Goal: Transaction & Acquisition: Book appointment/travel/reservation

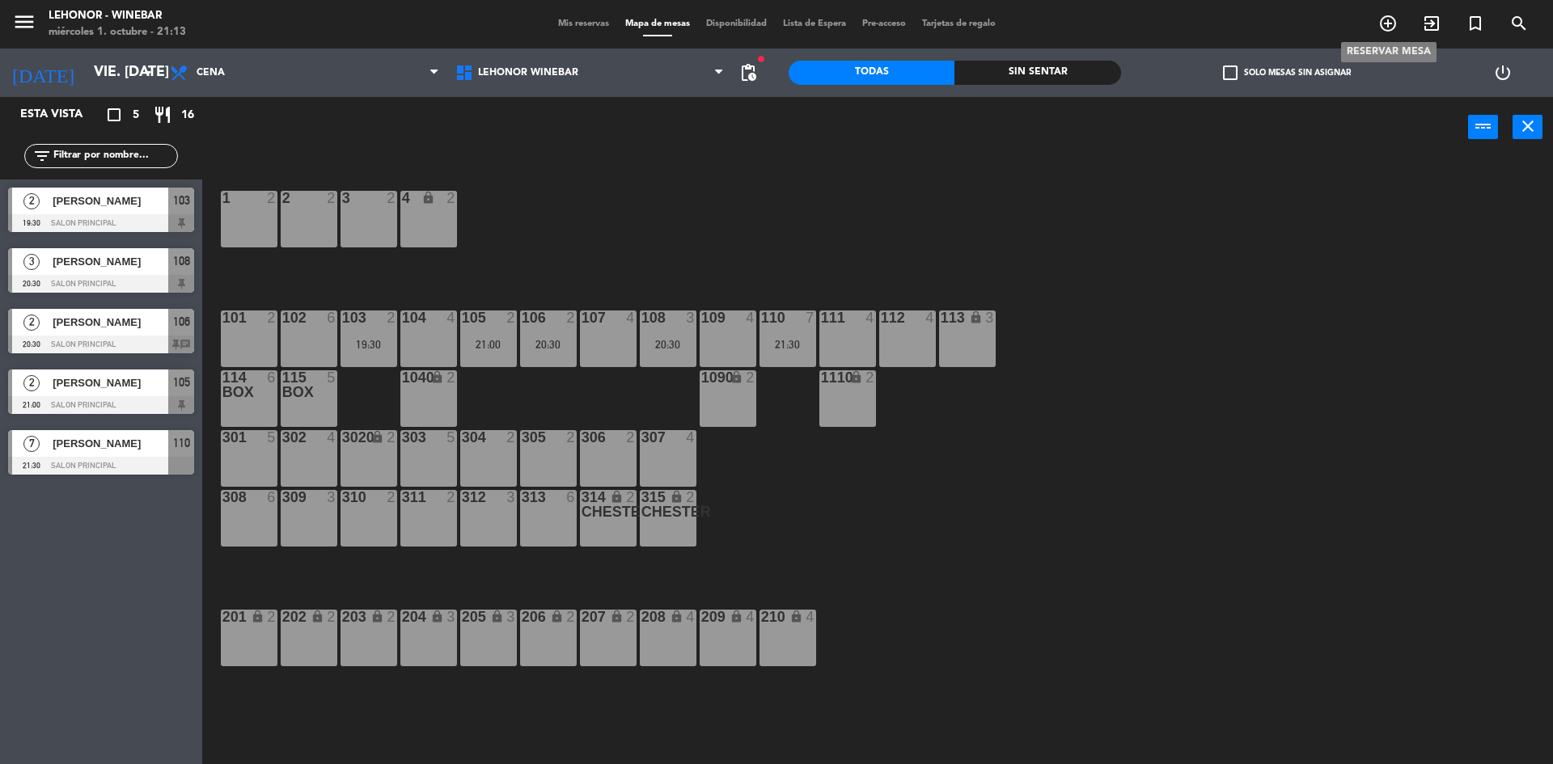
click at [1381, 26] on icon "add_circle_outline" at bounding box center [1387, 23] width 19 height 19
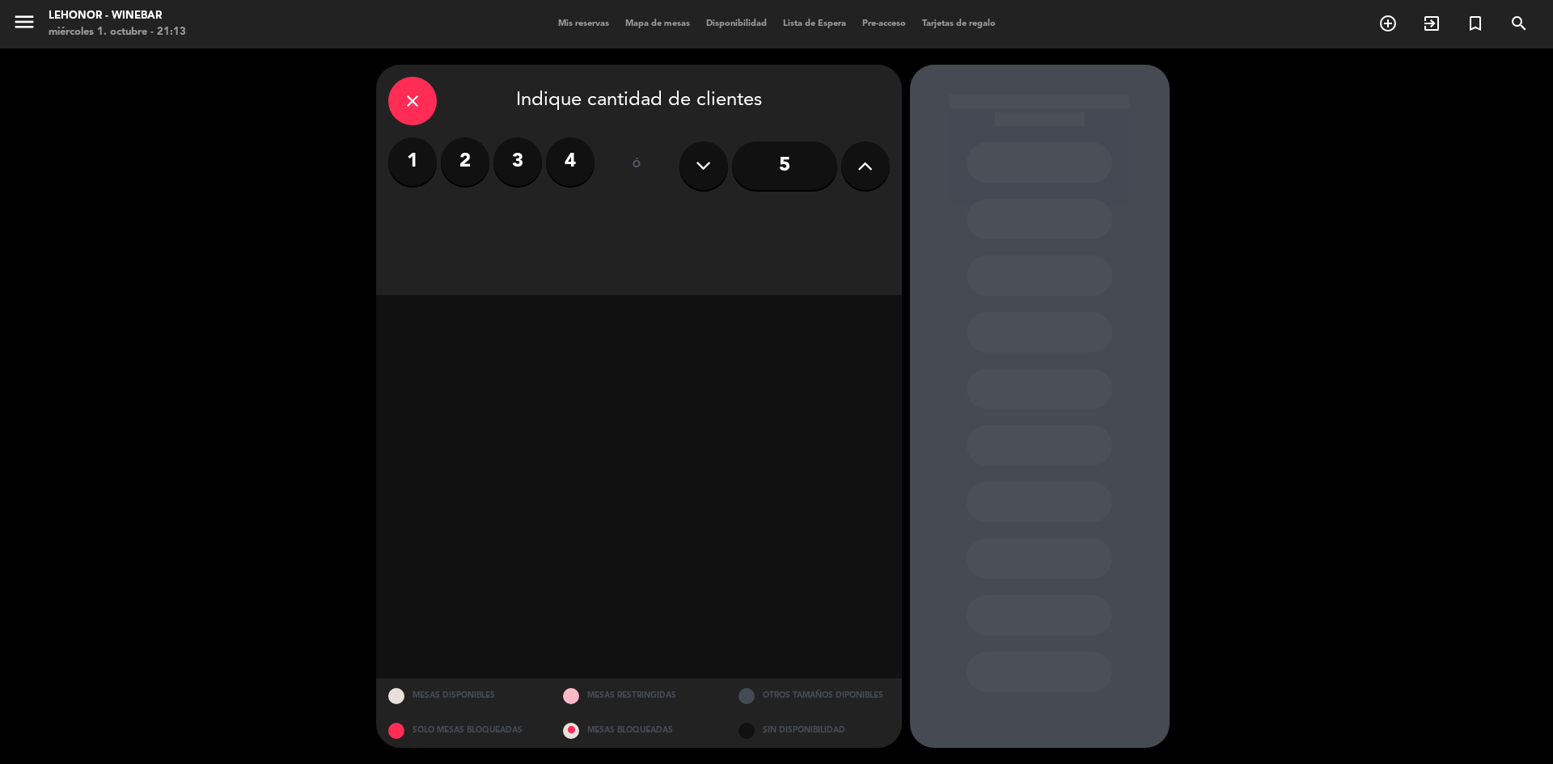
click at [461, 163] on label "2" at bounding box center [465, 161] width 49 height 49
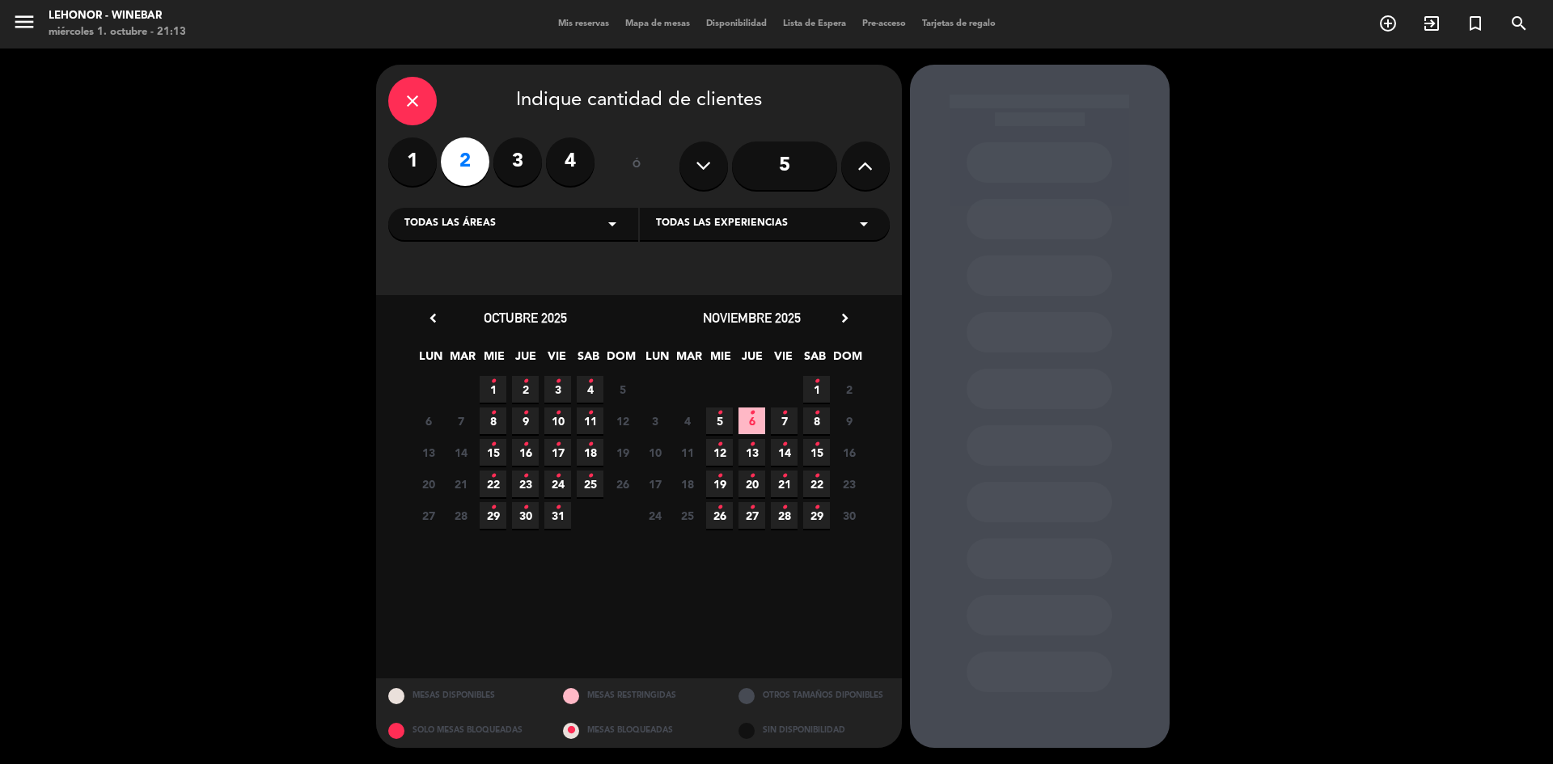
click at [560, 391] on icon "•" at bounding box center [558, 382] width 6 height 26
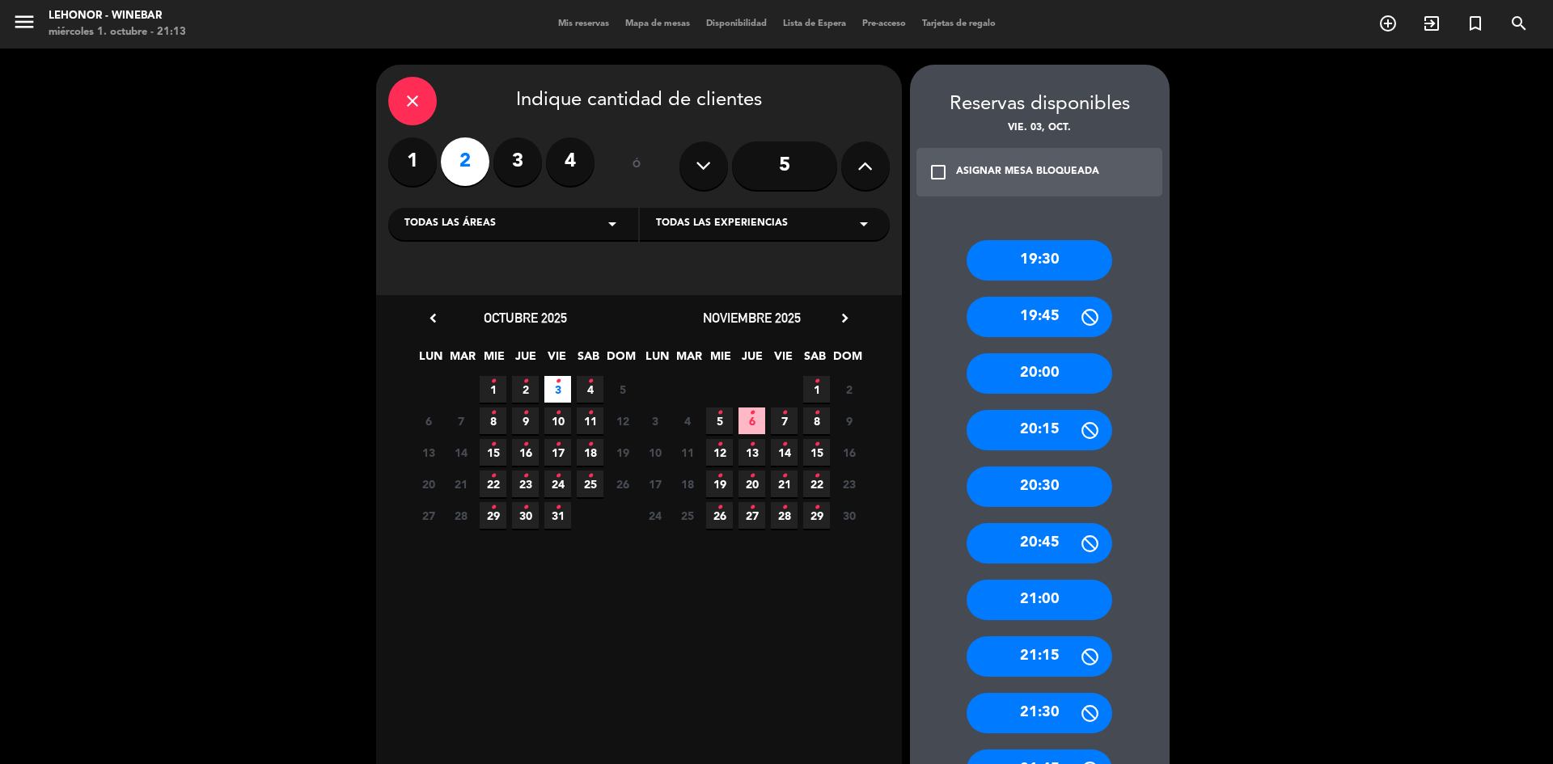
click at [412, 92] on icon "close" at bounding box center [412, 100] width 19 height 19
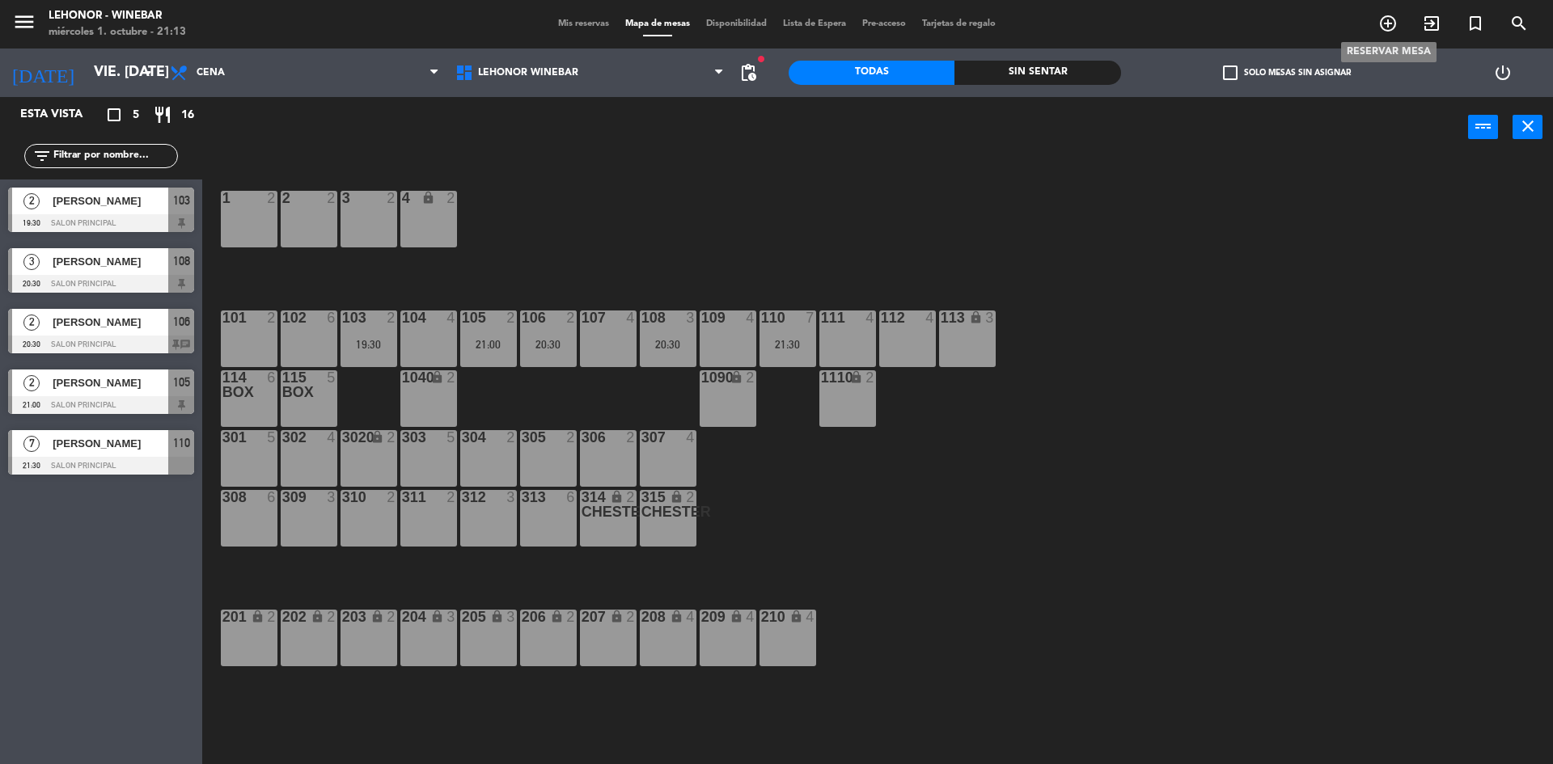
click at [1397, 23] on span "add_circle_outline" at bounding box center [1388, 23] width 44 height 27
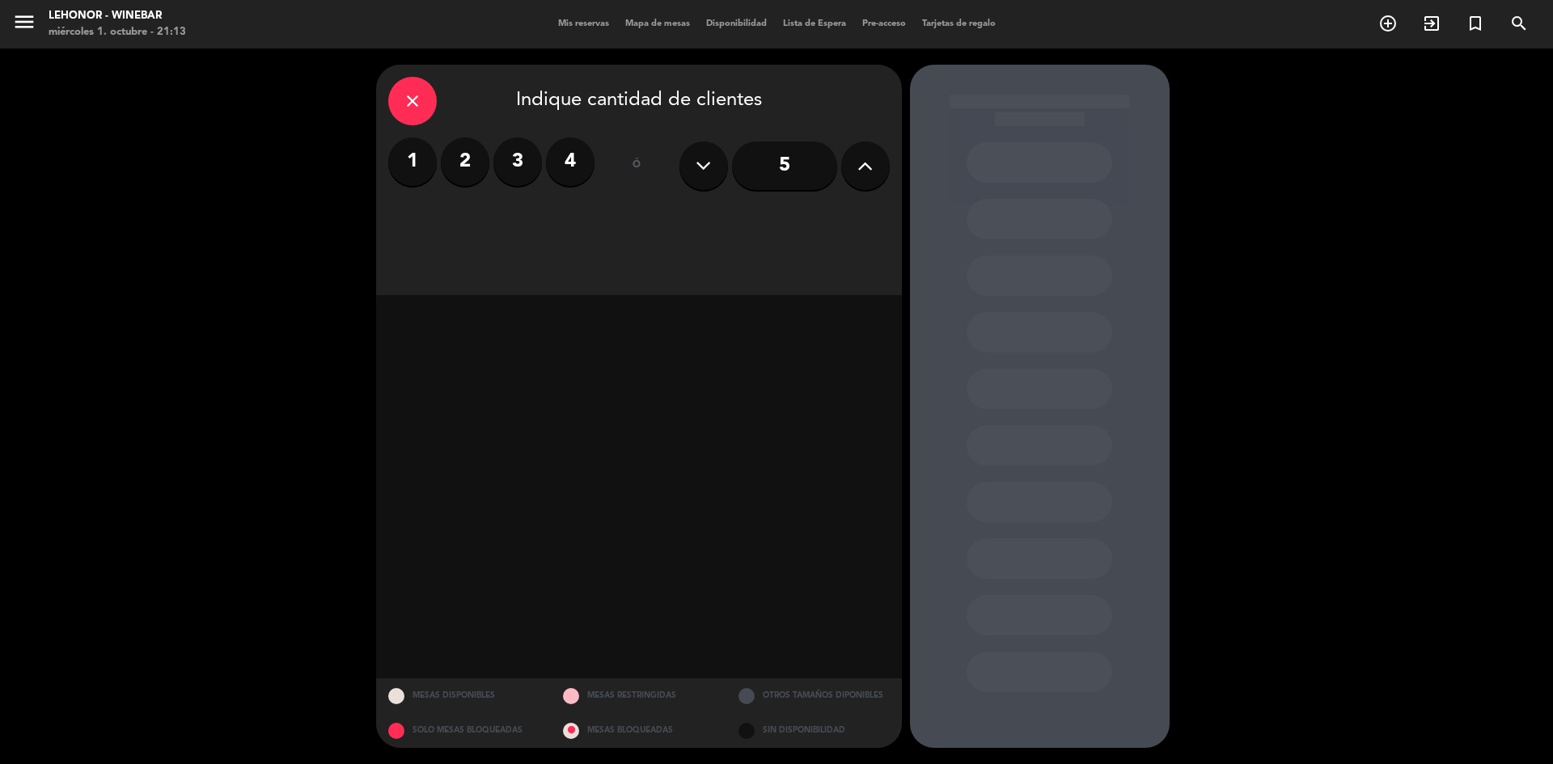
click at [457, 155] on label "2" at bounding box center [465, 161] width 49 height 49
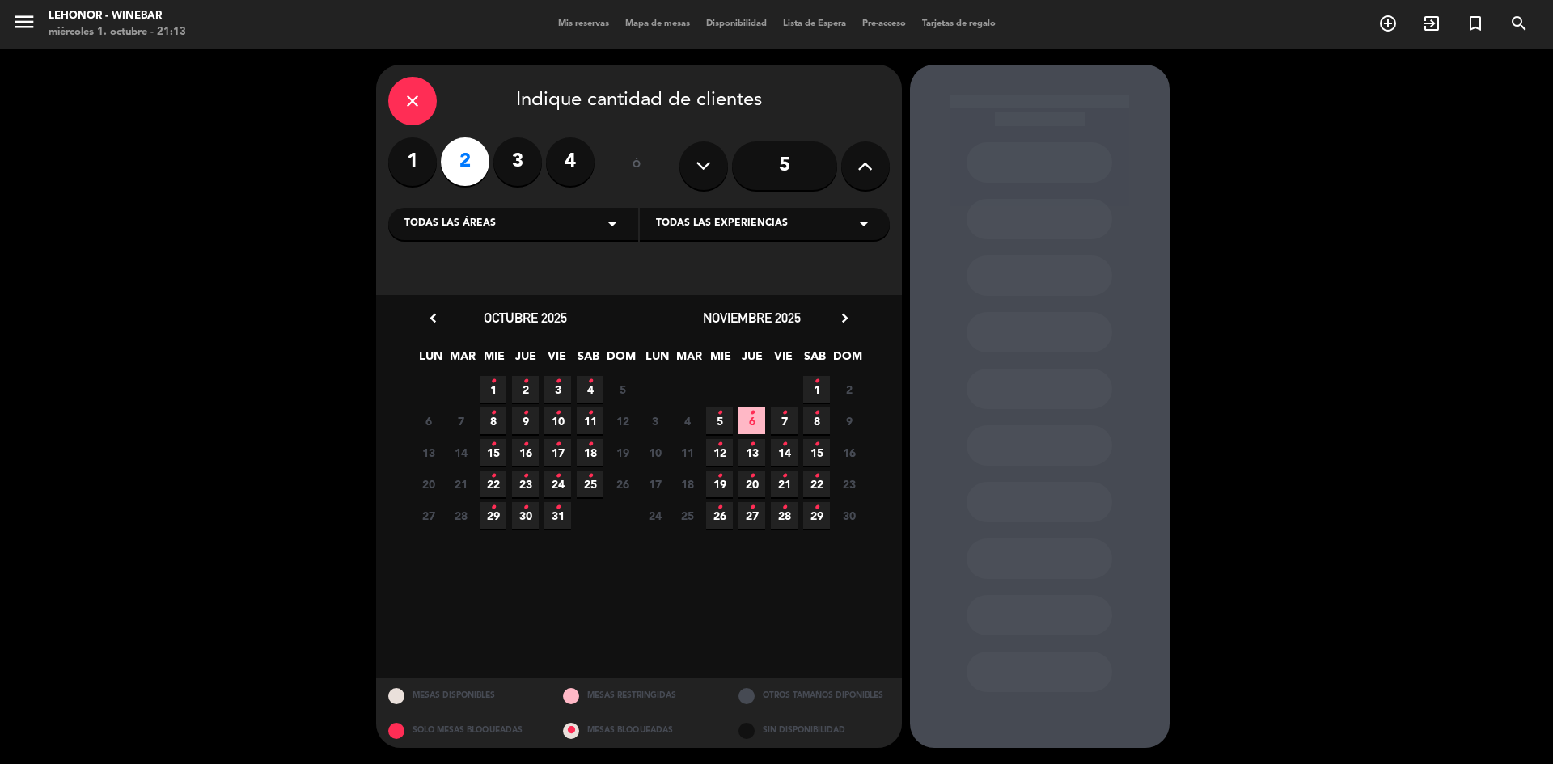
click at [562, 382] on span "3 •" at bounding box center [557, 389] width 27 height 27
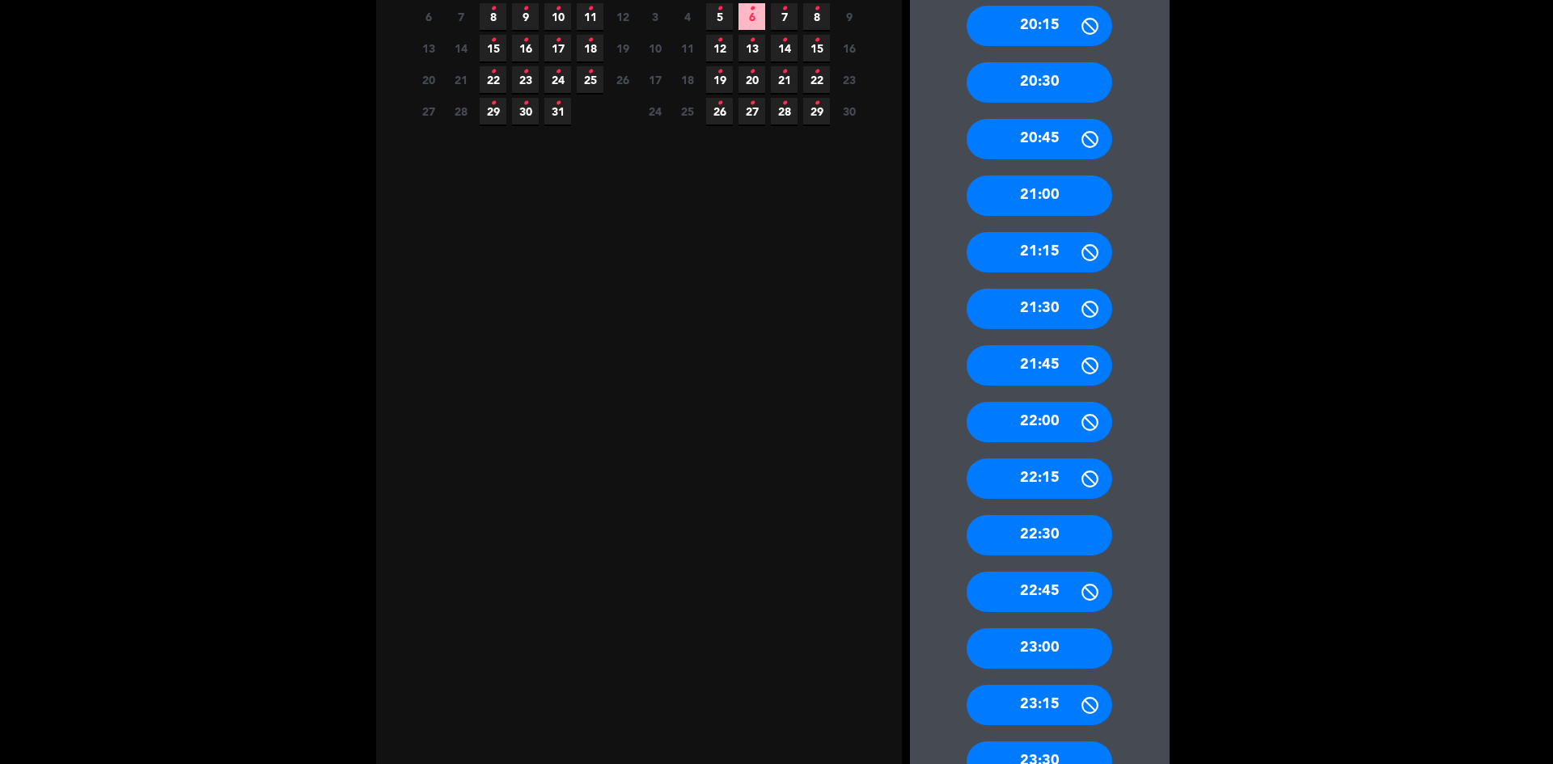
scroll to position [524, 0]
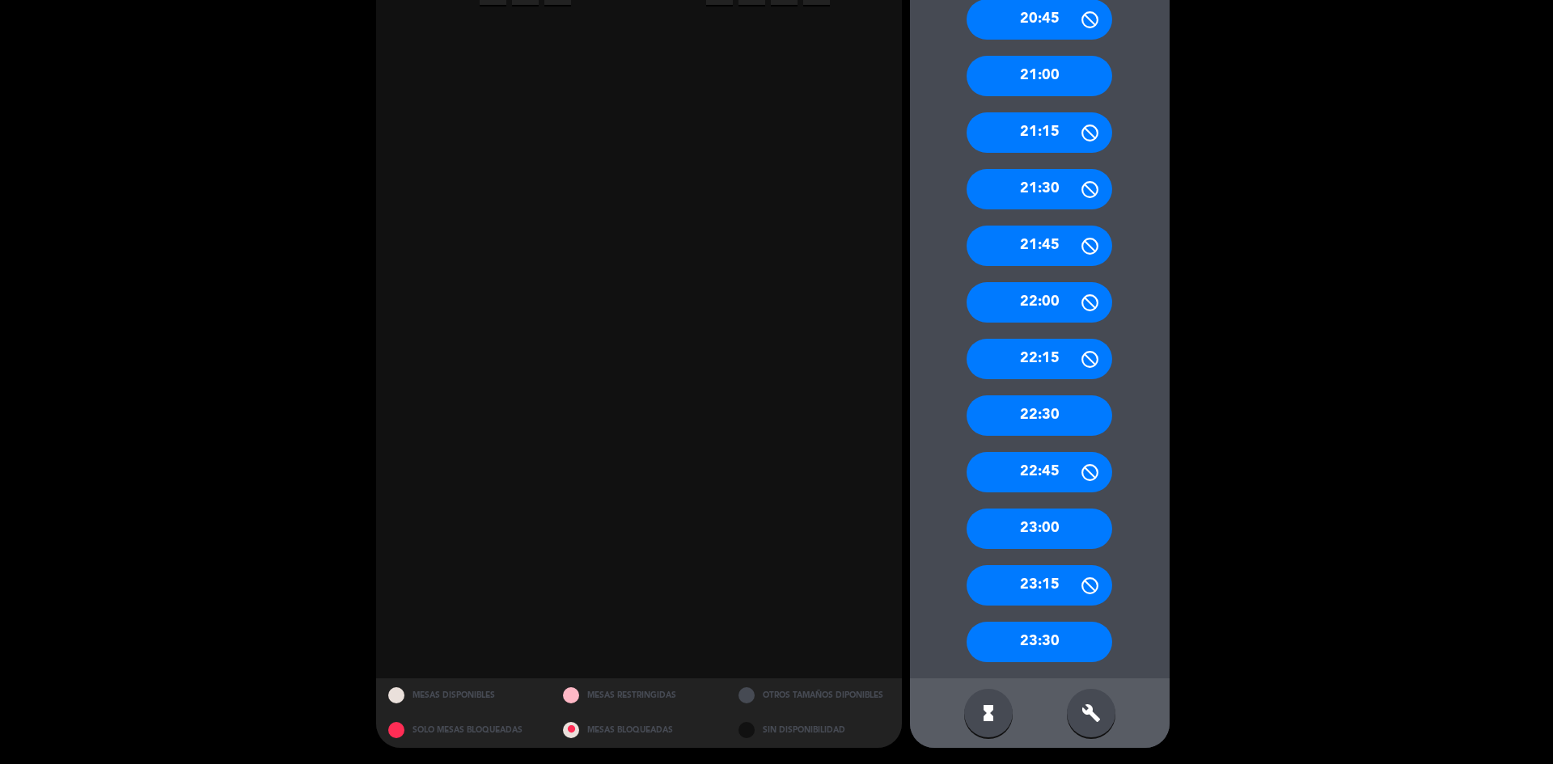
click at [1089, 705] on icon "build" at bounding box center [1090, 712] width 19 height 19
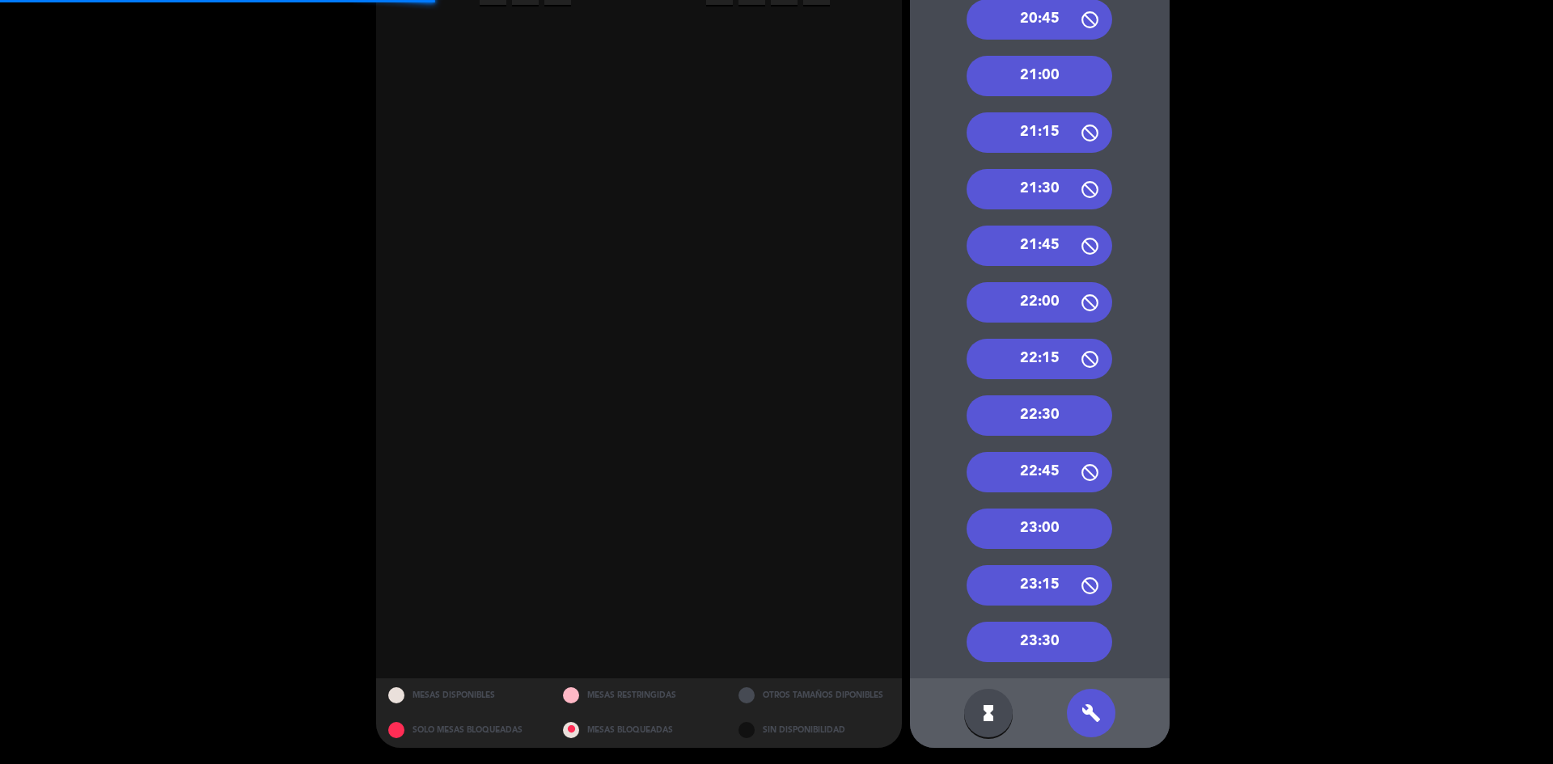
scroll to position [201, 0]
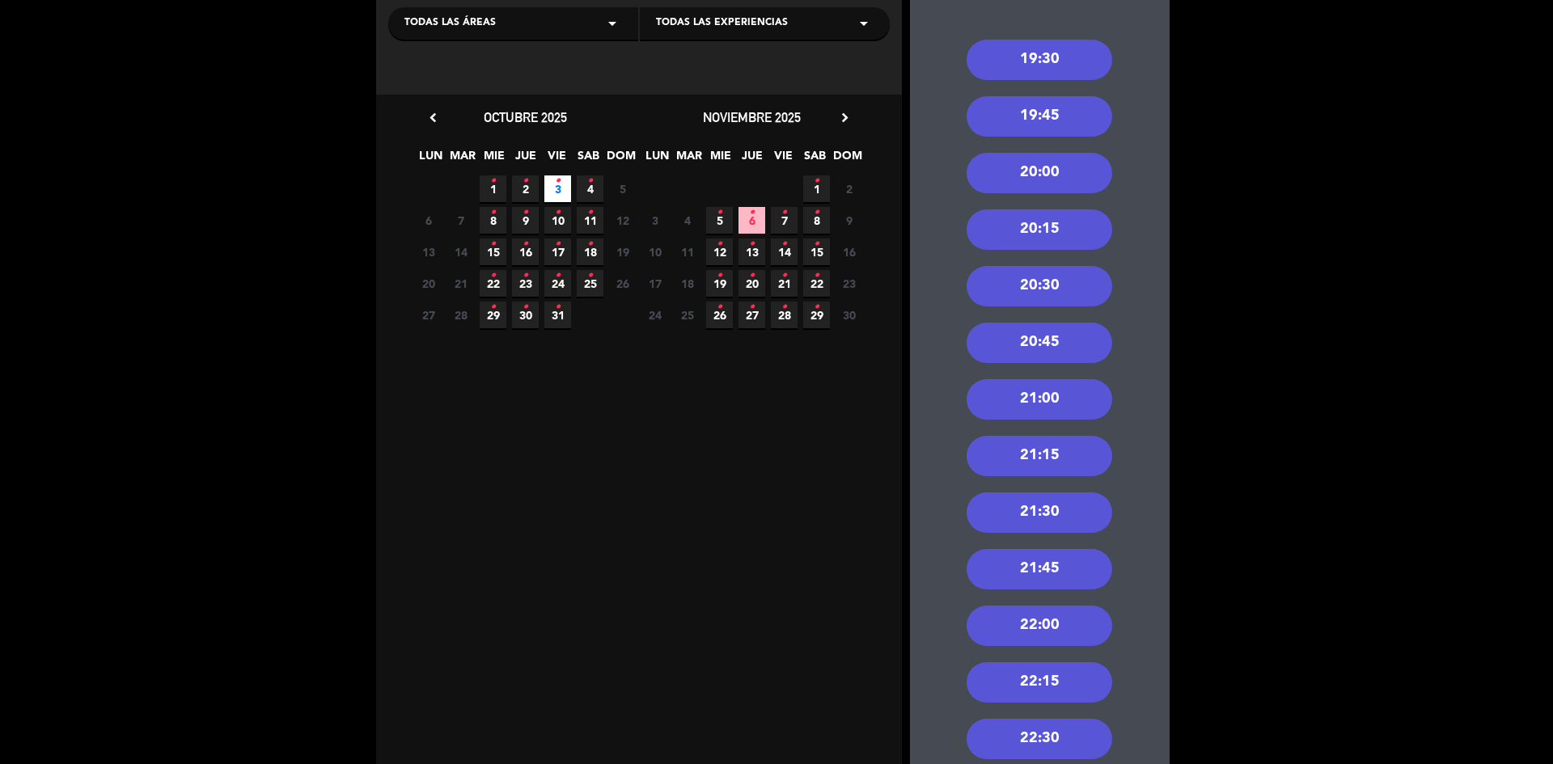
click at [1040, 268] on div "20:30" at bounding box center [1039, 286] width 146 height 40
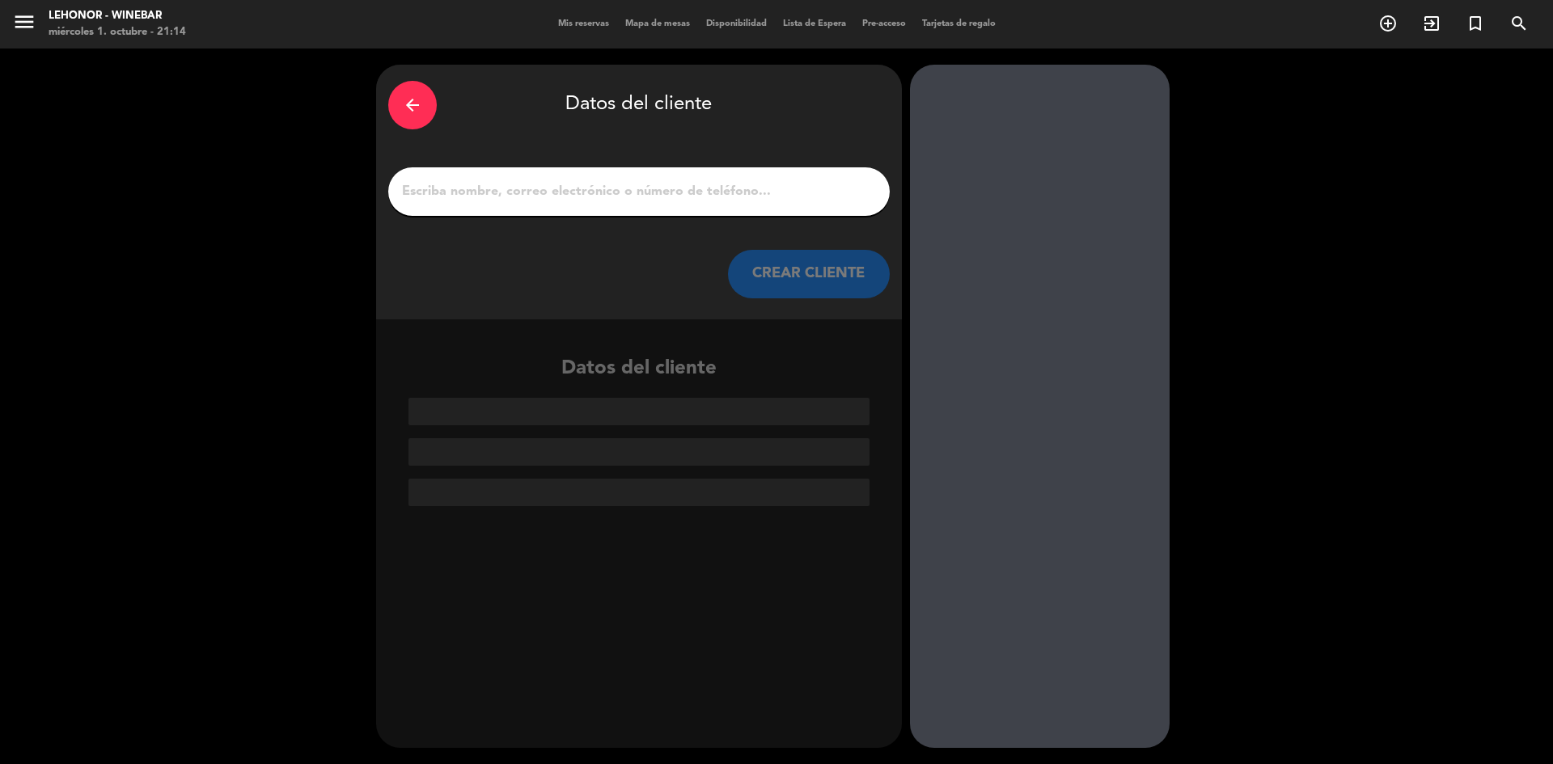
click at [604, 192] on input "1" at bounding box center [638, 191] width 477 height 23
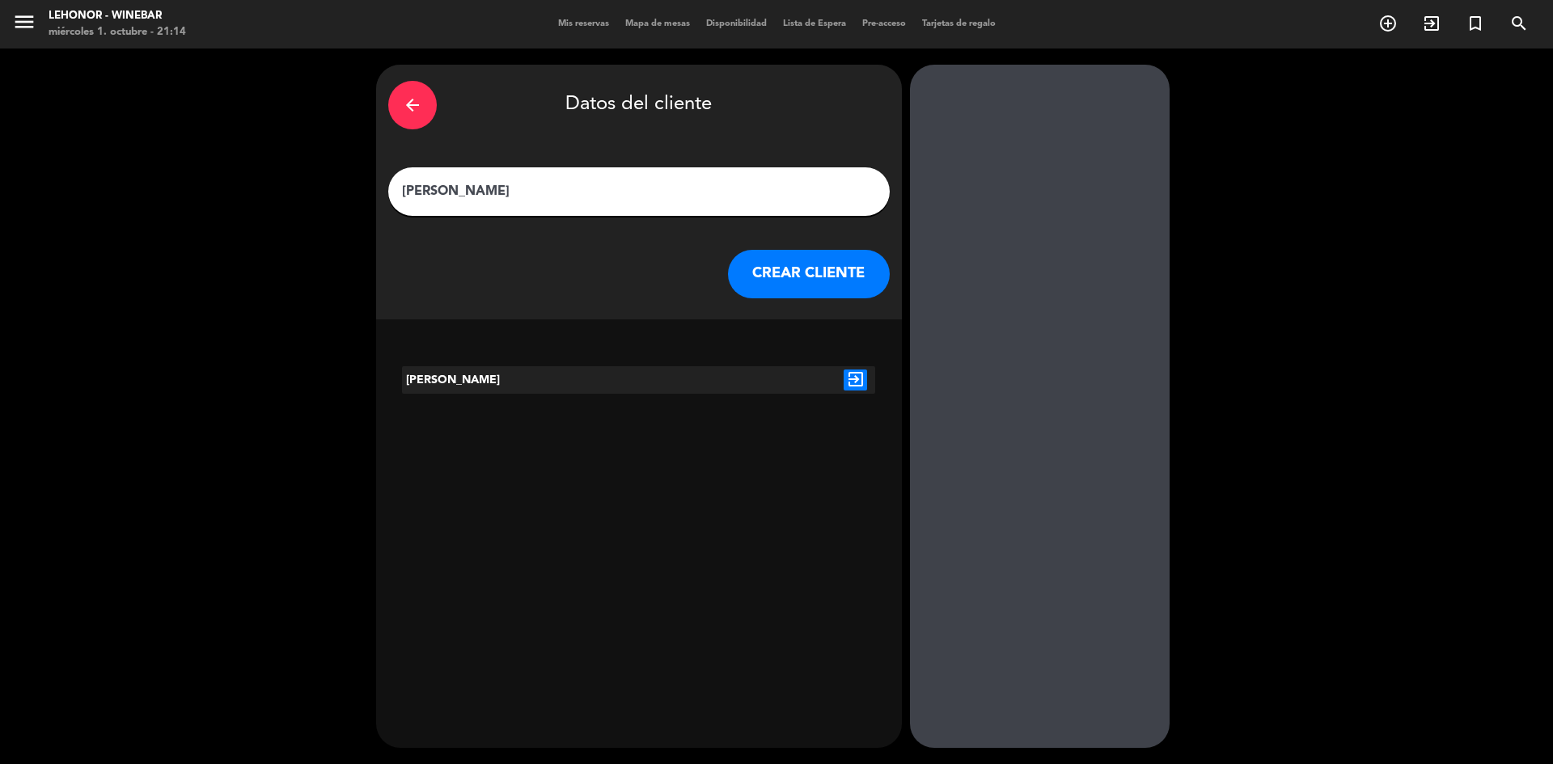
type input "[PERSON_NAME]"
click at [852, 381] on icon "exit_to_app" at bounding box center [854, 380] width 23 height 21
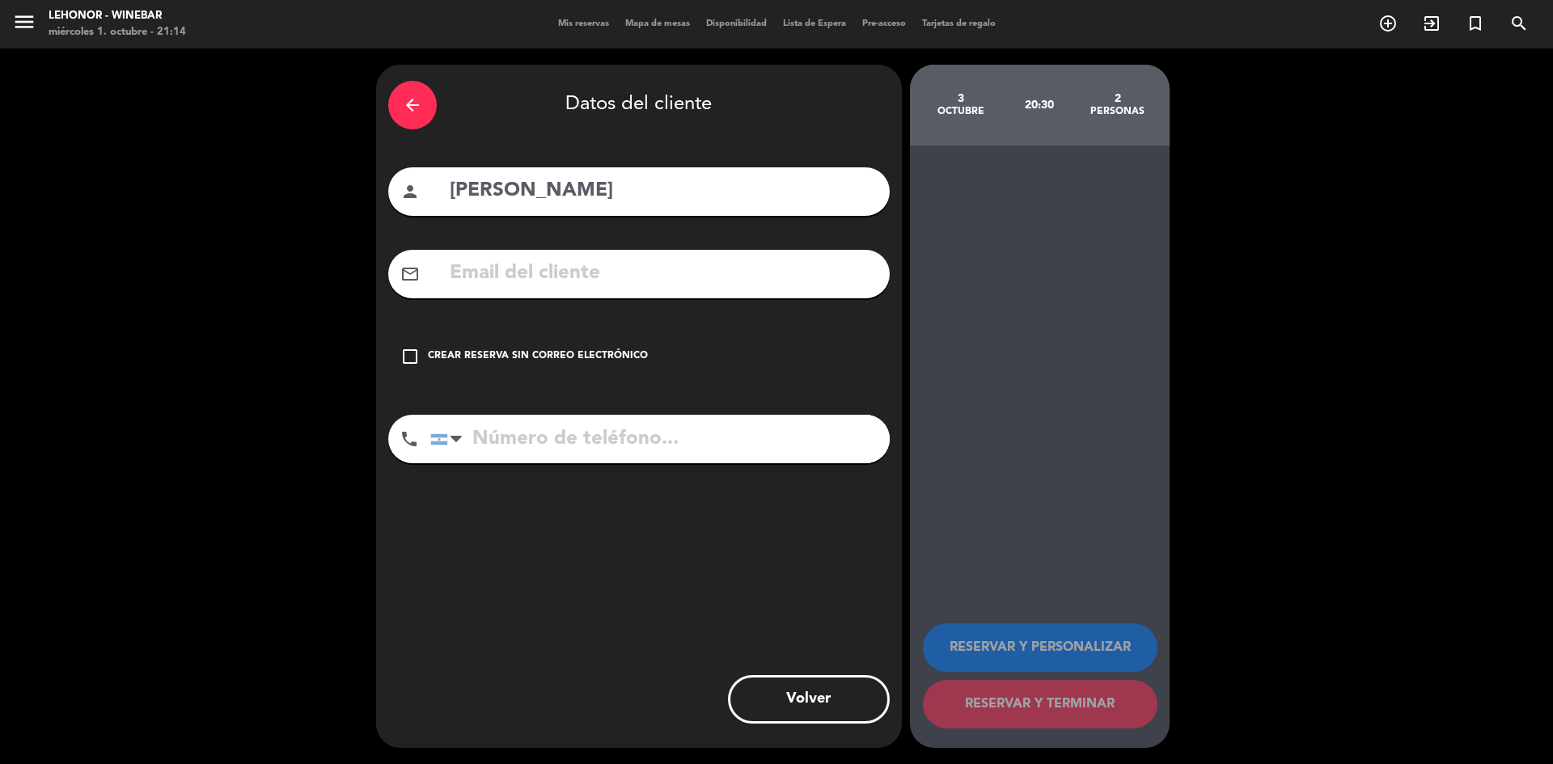
click at [406, 357] on icon "check_box_outline_blank" at bounding box center [409, 356] width 19 height 19
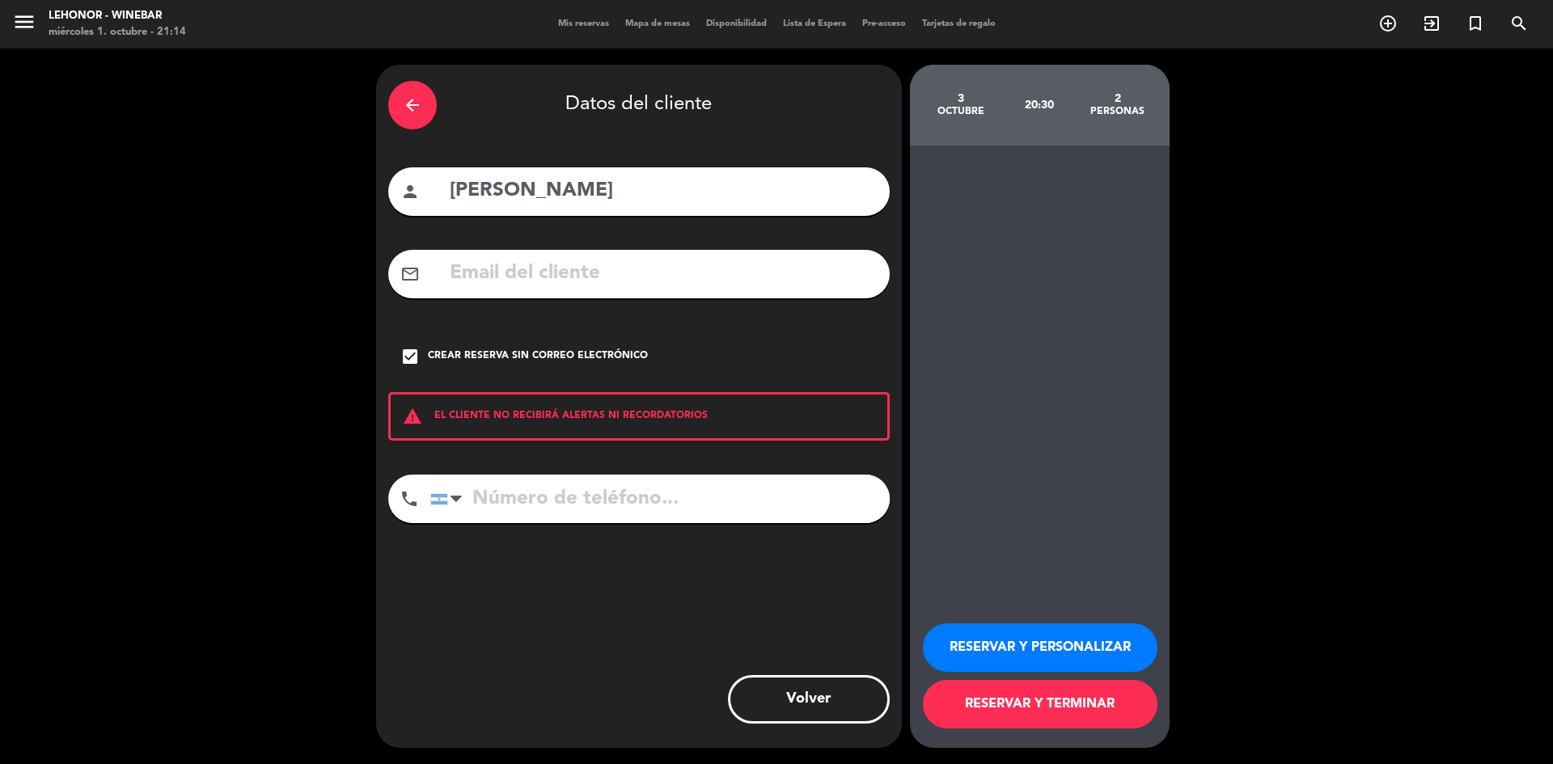
click at [1089, 711] on button "RESERVAR Y TERMINAR" at bounding box center [1040, 704] width 234 height 49
